Goal: Transaction & Acquisition: Subscribe to service/newsletter

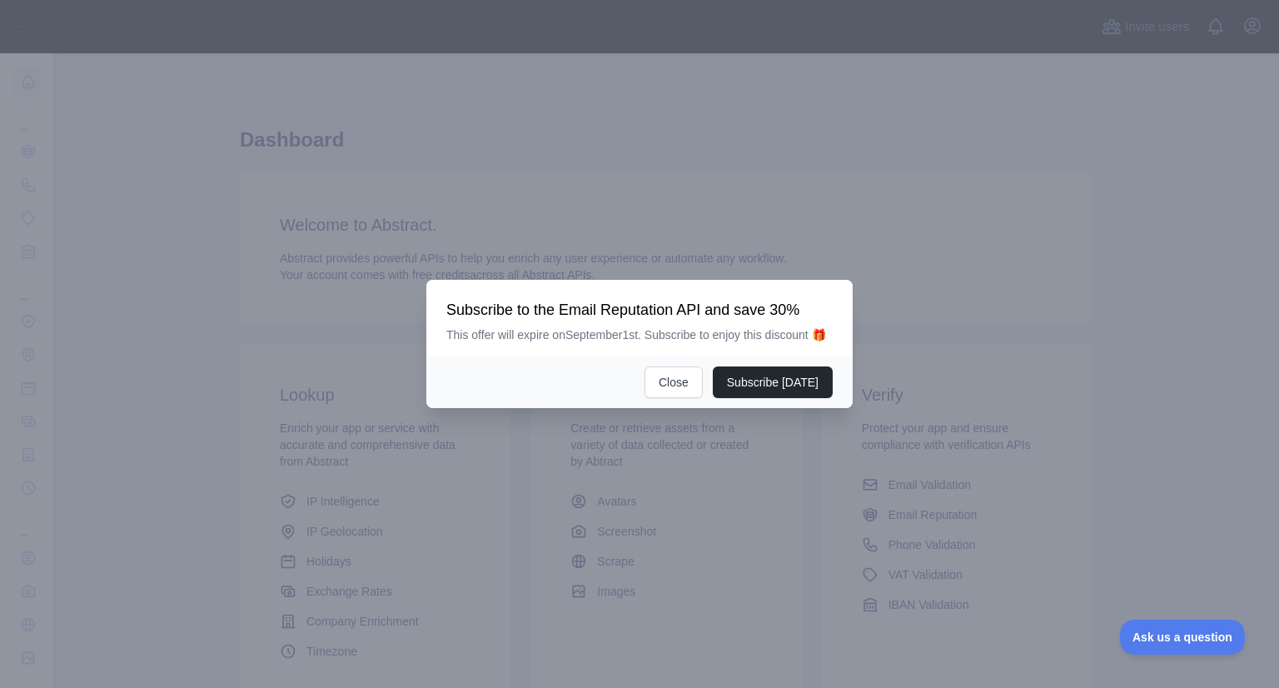
click at [902, 488] on body "Open sidebar Open sidebar ... ... ... Invite users View notifications Open user…" at bounding box center [639, 344] width 1279 height 688
click at [680, 390] on button "Close" at bounding box center [673, 382] width 58 height 32
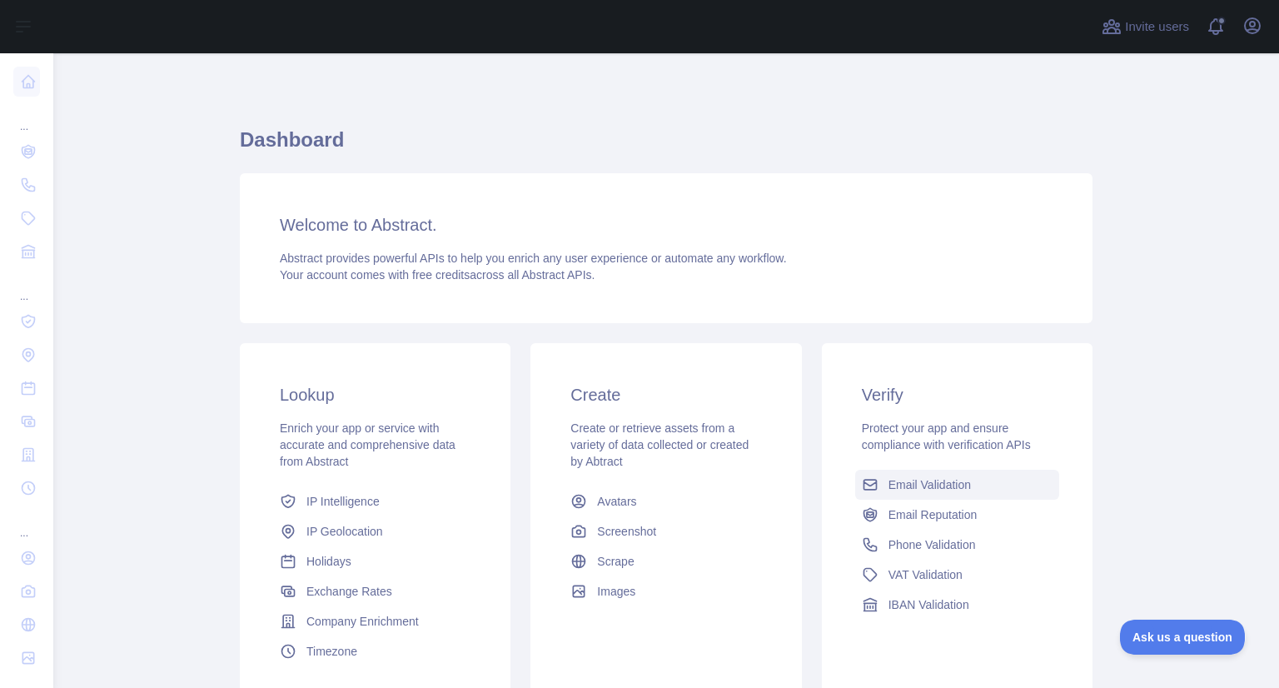
click at [919, 488] on span "Email Validation" at bounding box center [929, 484] width 82 height 17
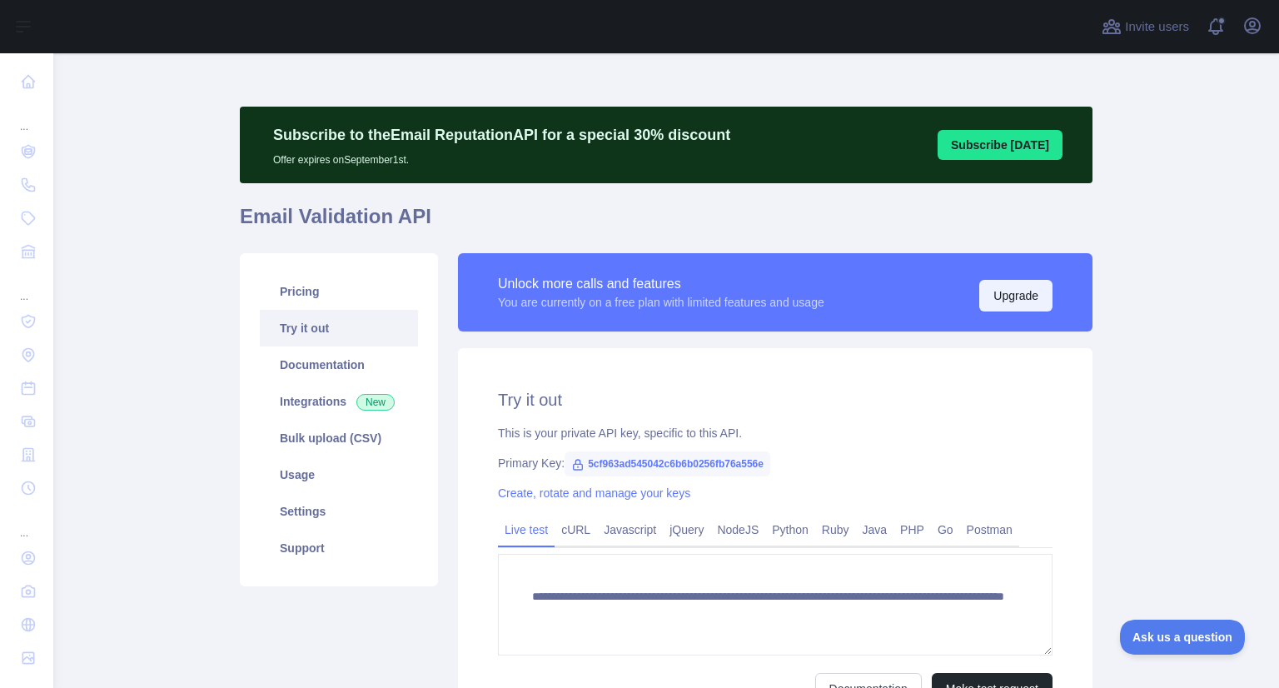
click at [1008, 294] on button "Upgrade" at bounding box center [1015, 296] width 73 height 32
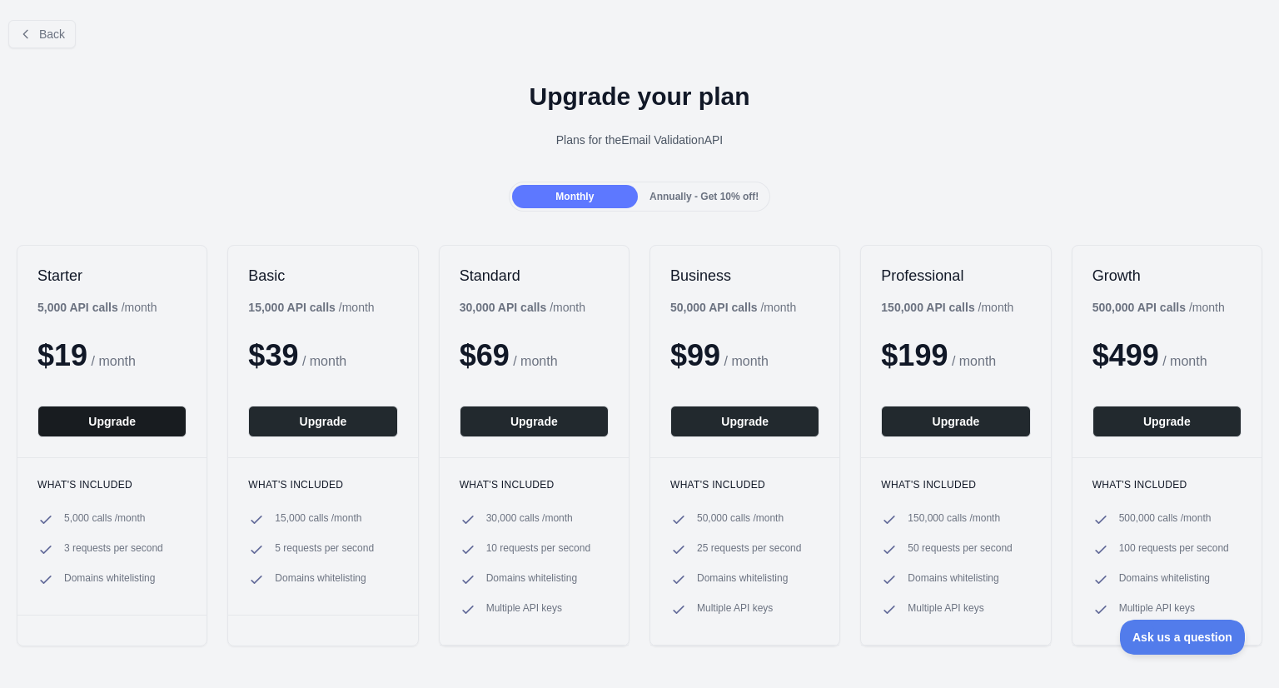
click at [112, 420] on button "Upgrade" at bounding box center [111, 421] width 149 height 32
click at [529, 424] on button "Upgrade" at bounding box center [534, 421] width 149 height 32
click at [524, 429] on button "Upgrade" at bounding box center [534, 421] width 149 height 32
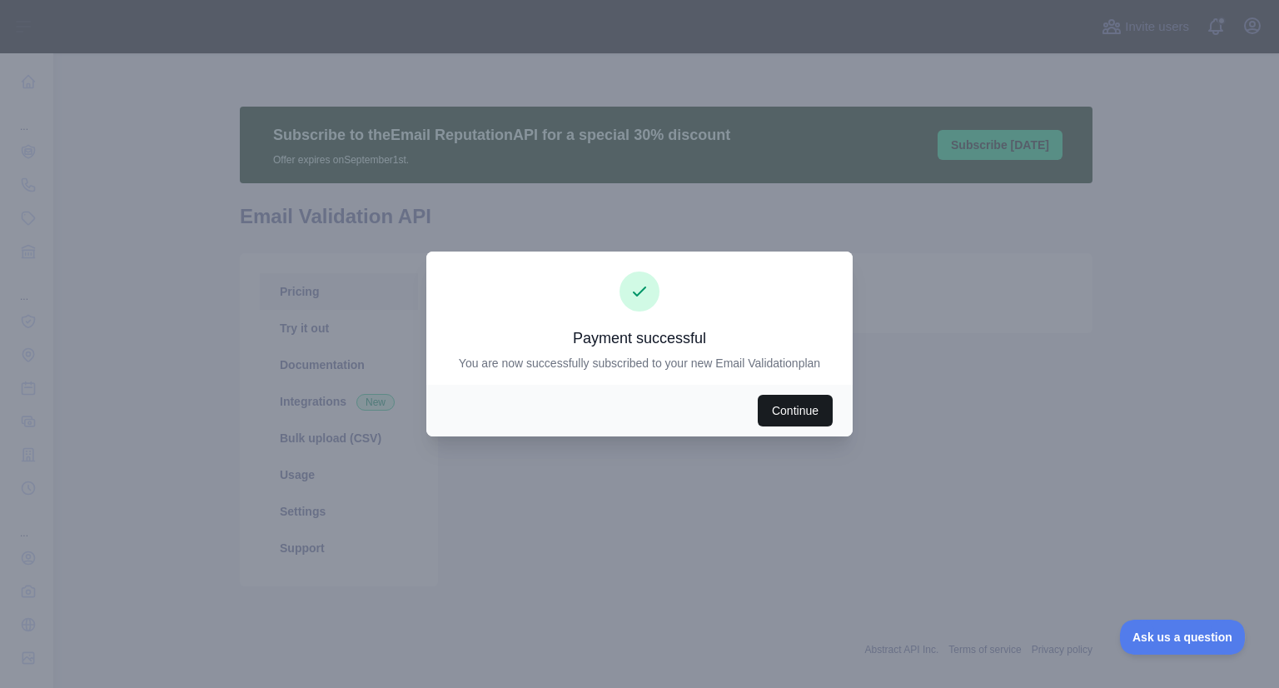
click at [801, 415] on button "Continue" at bounding box center [795, 411] width 75 height 32
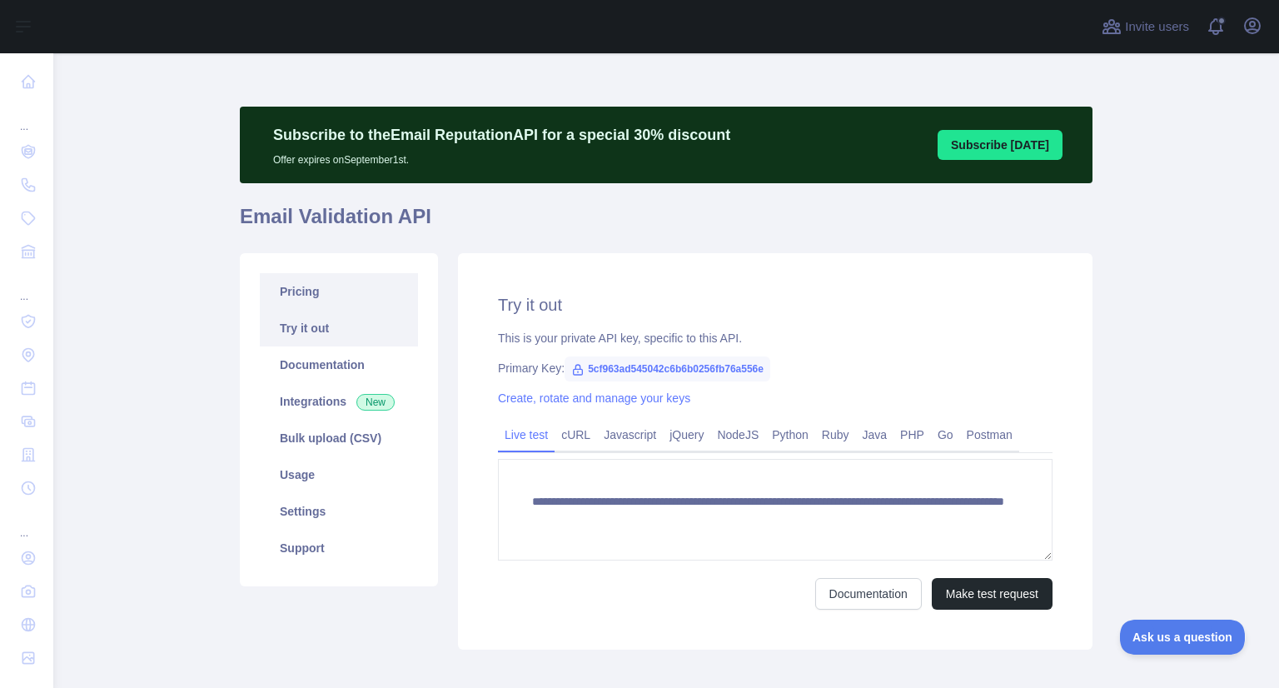
click at [316, 298] on link "Pricing" at bounding box center [339, 291] width 158 height 37
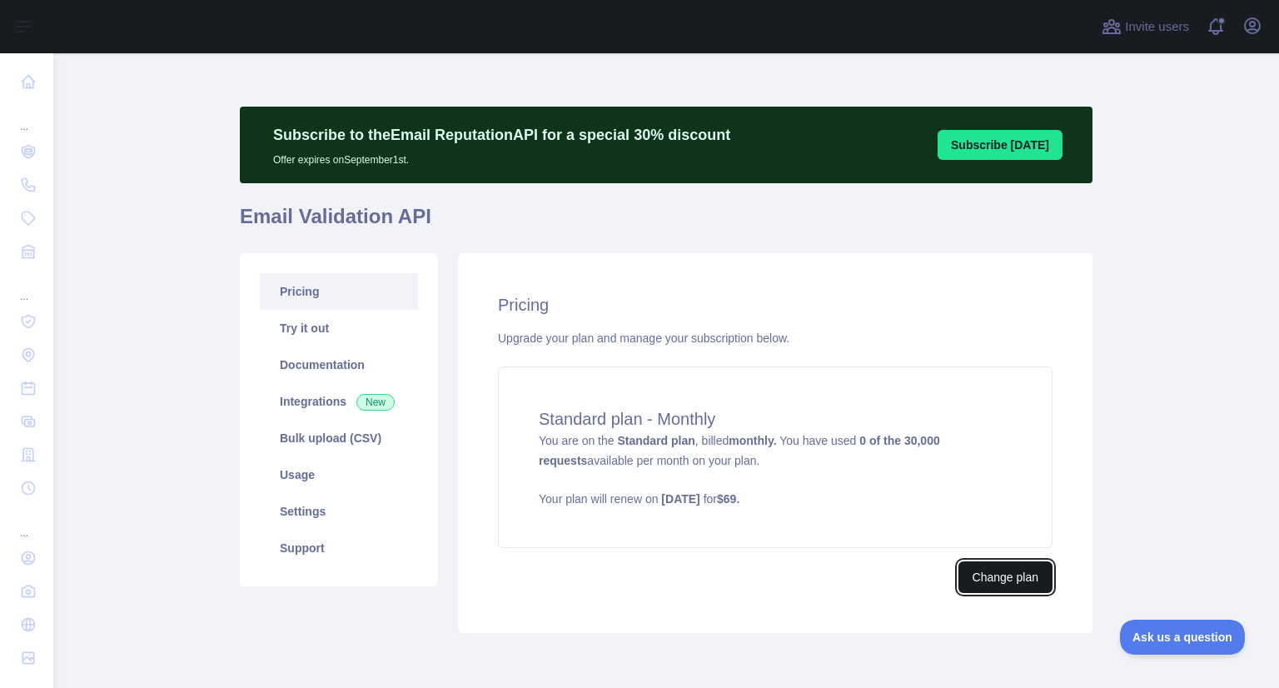
click at [969, 578] on button "Change plan" at bounding box center [1005, 577] width 94 height 32
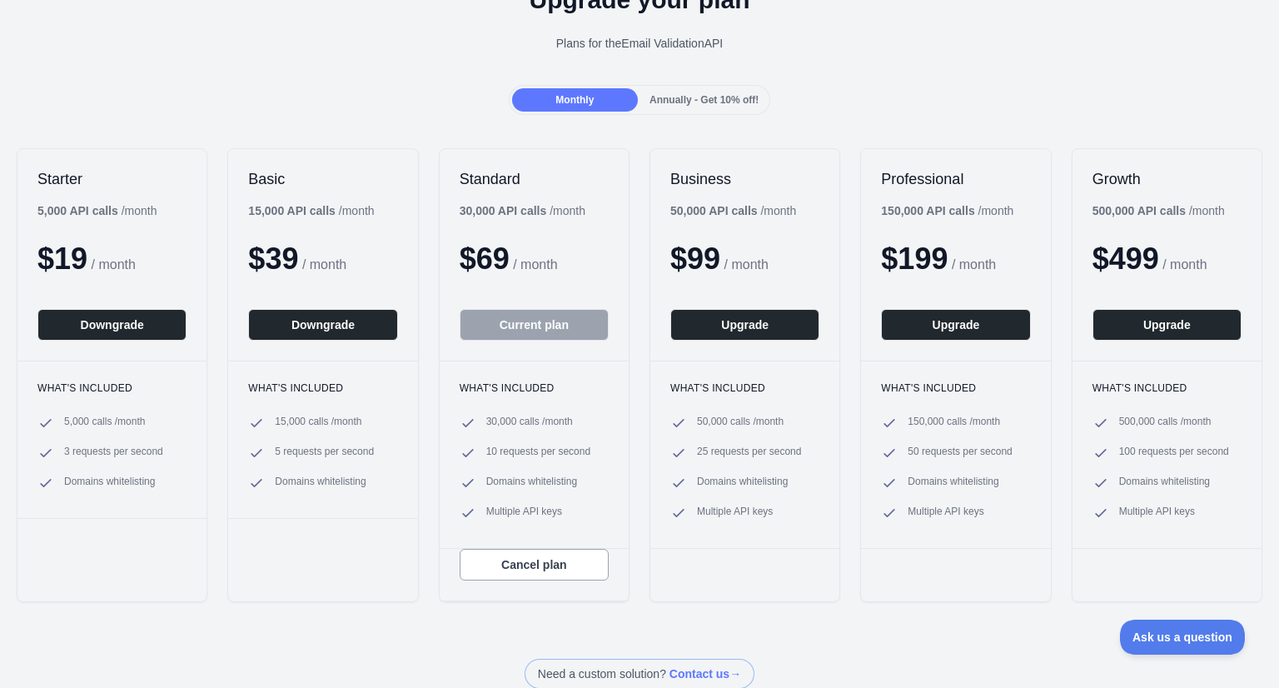
scroll to position [97, 0]
click at [703, 101] on span "Annually - Get 10% off!" at bounding box center [703, 100] width 109 height 12
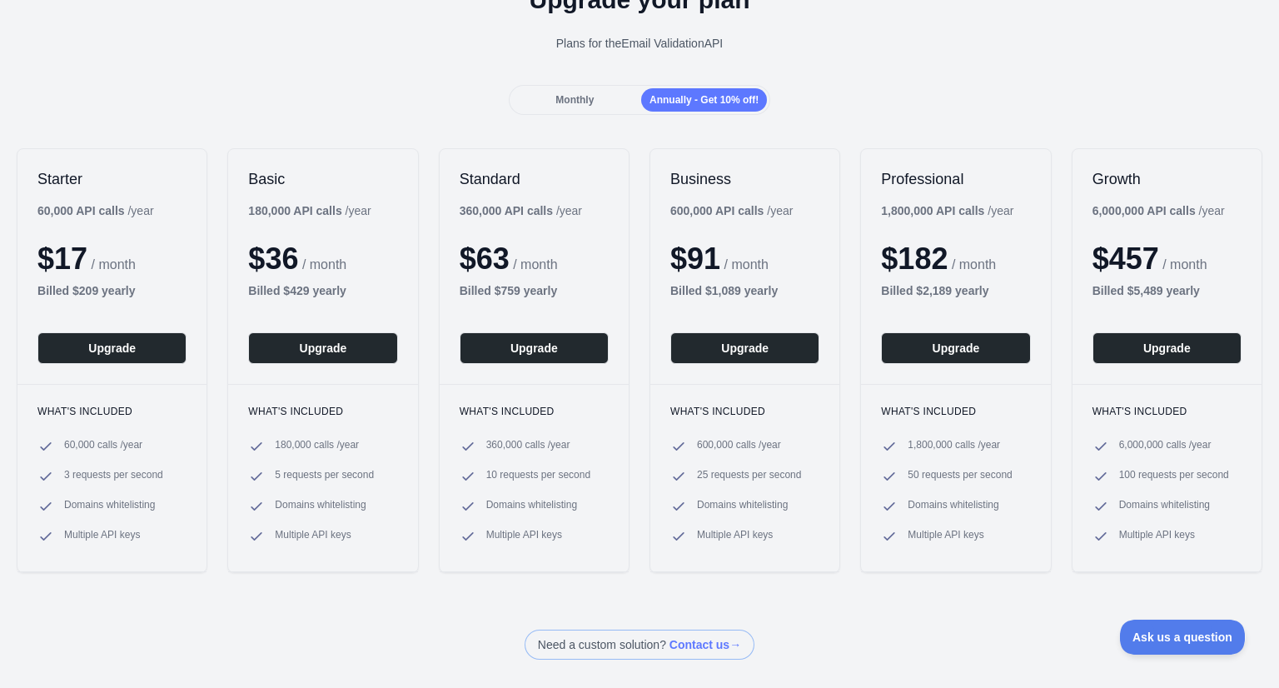
click at [573, 102] on span "Monthly" at bounding box center [574, 100] width 38 height 12
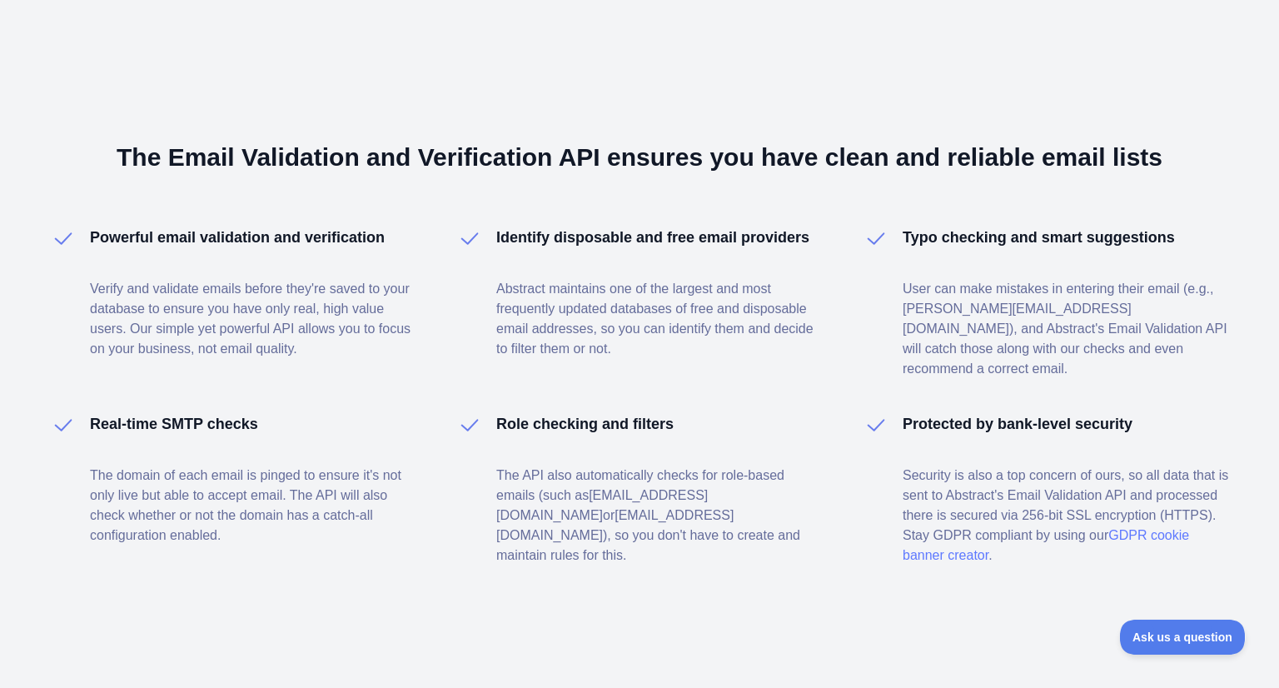
scroll to position [0, 0]
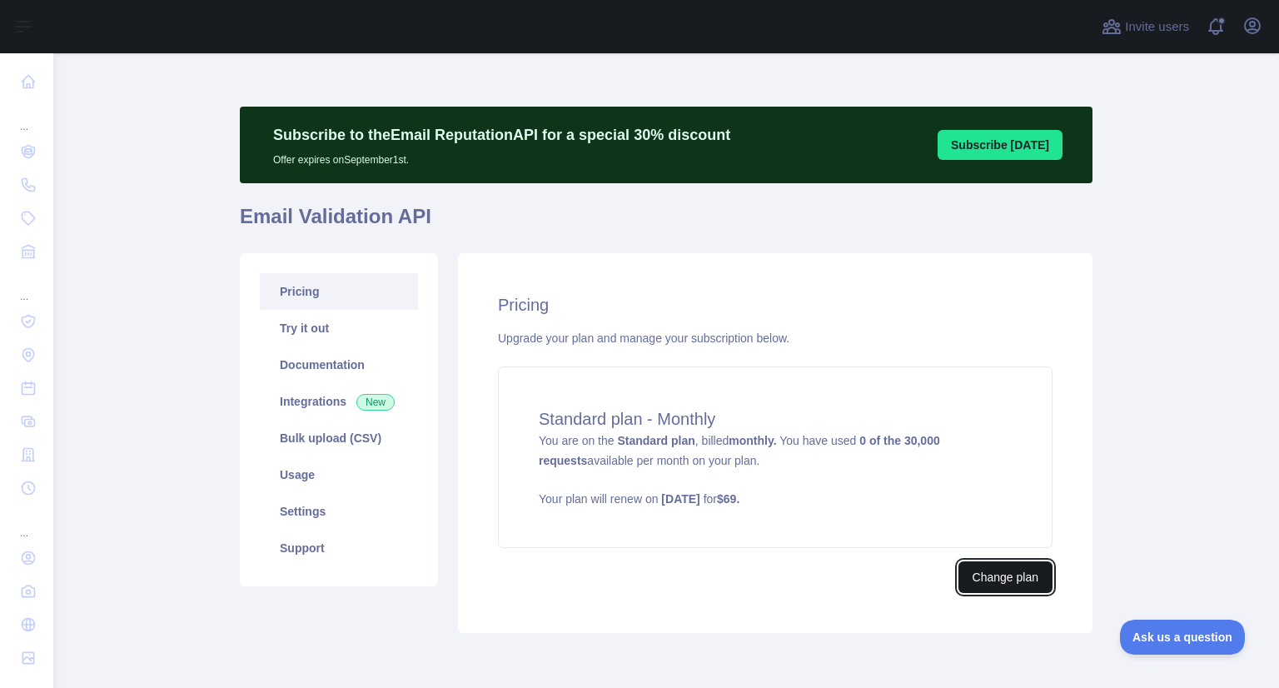
click at [982, 583] on button "Change plan" at bounding box center [1005, 577] width 94 height 32
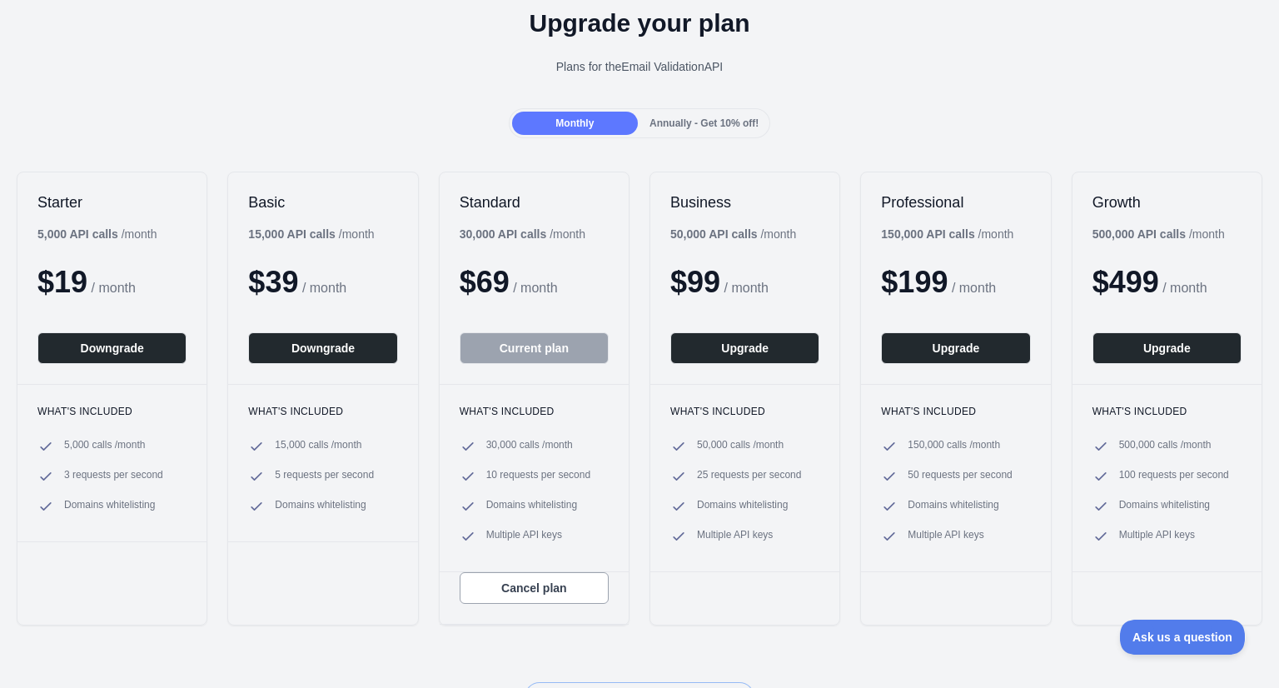
scroll to position [73, 0]
click at [702, 108] on div "Monthly Annually - Get 10% off!" at bounding box center [640, 123] width 262 height 30
click at [703, 134] on div "Monthly Annually - Get 10% off!" at bounding box center [640, 123] width 262 height 30
click at [708, 127] on span "Annually - Get 10% off!" at bounding box center [703, 123] width 109 height 12
